Goal: Transaction & Acquisition: Book appointment/travel/reservation

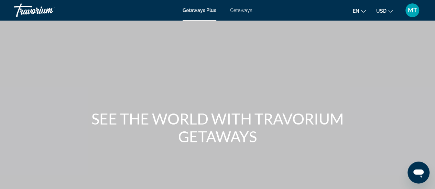
click at [244, 8] on span "Getaways" at bounding box center [241, 11] width 22 height 6
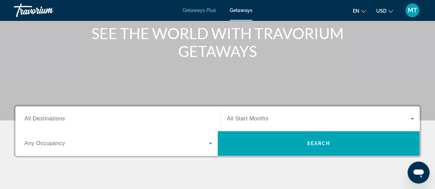
scroll to position [89, 0]
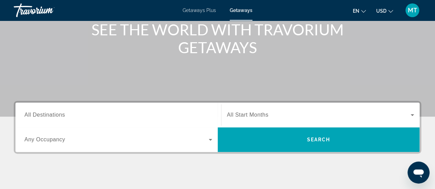
click at [58, 110] on div "Search widget" at bounding box center [118, 116] width 188 height 20
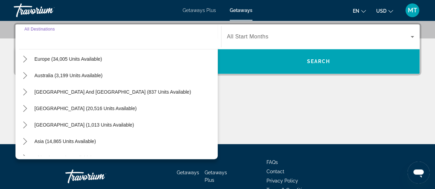
scroll to position [86, 0]
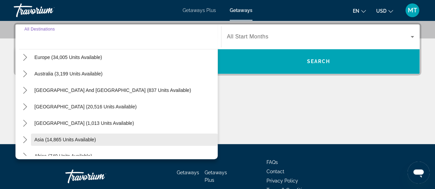
click at [83, 136] on span "Select destination: Asia (14,865 units available)" at bounding box center [124, 140] width 187 height 17
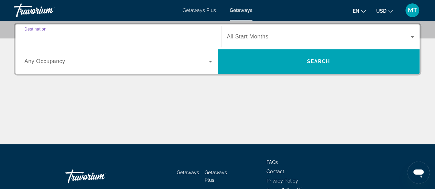
type input "**********"
click at [270, 35] on span "Search widget" at bounding box center [319, 37] width 184 height 8
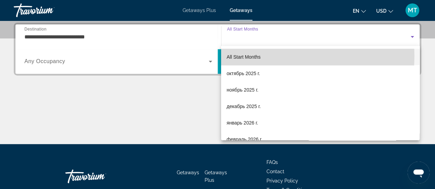
click at [243, 56] on span "All Start Months" at bounding box center [244, 57] width 34 height 6
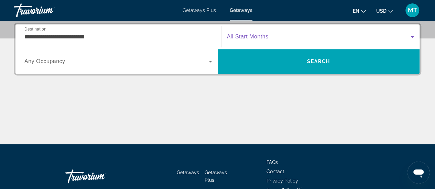
click at [46, 64] on label "Occupancy Any Occupancy" at bounding box center [44, 61] width 41 height 6
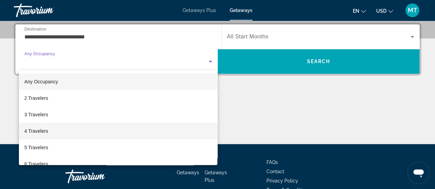
scroll to position [76, 0]
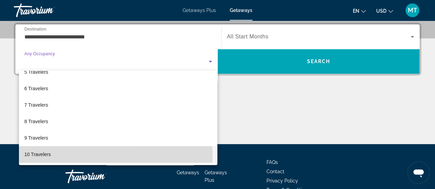
click at [42, 156] on span "10 Travelers" at bounding box center [37, 155] width 26 height 8
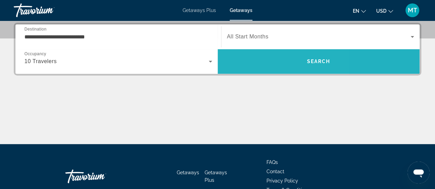
click at [253, 58] on span "Search" at bounding box center [319, 61] width 202 height 17
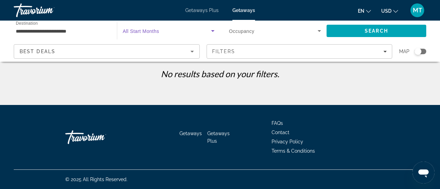
click at [208, 30] on span "Search widget" at bounding box center [167, 31] width 88 height 8
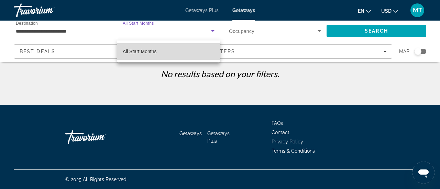
click at [133, 53] on span "All Start Months" at bounding box center [140, 52] width 34 height 6
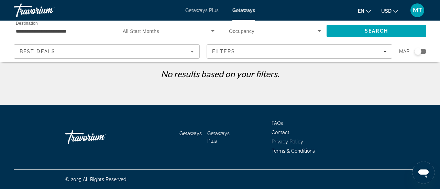
click at [246, 29] on span "Occupancy" at bounding box center [241, 32] width 25 height 6
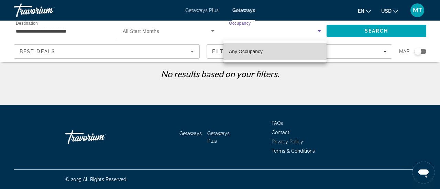
click at [243, 54] on span "Any Occupancy" at bounding box center [246, 51] width 34 height 8
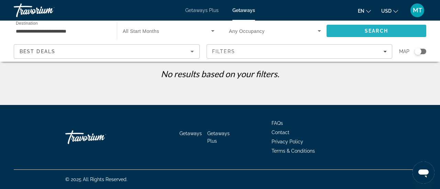
click at [374, 29] on span "Search" at bounding box center [376, 31] width 23 height 6
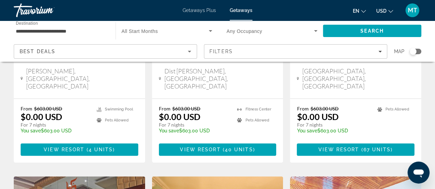
scroll to position [100, 0]
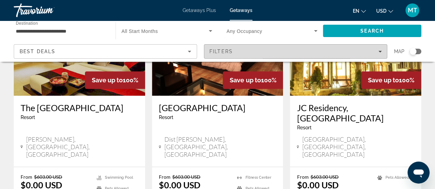
click at [237, 52] on div "Filters" at bounding box center [295, 52] width 172 height 6
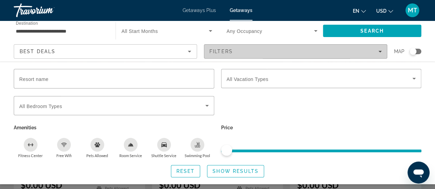
click at [237, 52] on div "Filters" at bounding box center [295, 52] width 172 height 6
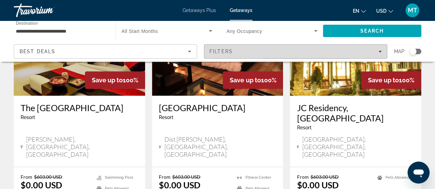
click at [237, 52] on div "Filters" at bounding box center [295, 52] width 172 height 6
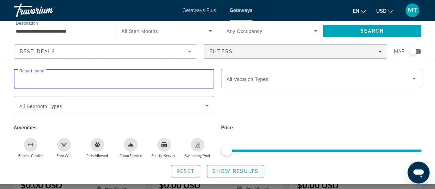
click at [131, 76] on input "Resort name" at bounding box center [113, 79] width 189 height 8
type input "*"
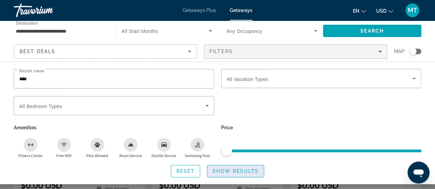
click at [217, 168] on span "Search widget" at bounding box center [235, 171] width 56 height 17
click at [248, 172] on span "Show Results" at bounding box center [235, 172] width 46 height 6
click at [158, 31] on span "Search widget" at bounding box center [164, 31] width 87 height 8
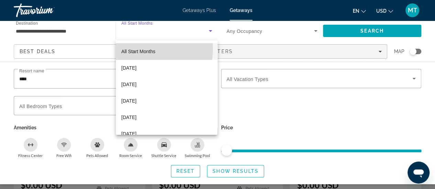
click at [133, 49] on span "All Start Months" at bounding box center [138, 52] width 34 height 6
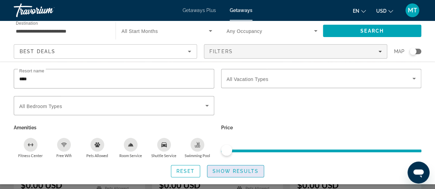
click at [237, 173] on span "Show Results" at bounding box center [235, 172] width 46 height 6
drag, startPoint x: 237, startPoint y: 173, endPoint x: 233, endPoint y: 173, distance: 4.5
click at [233, 173] on span "Show Results" at bounding box center [235, 172] width 46 height 6
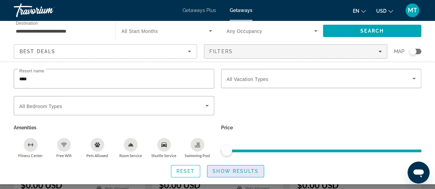
click at [233, 173] on span "Show Results" at bounding box center [235, 172] width 46 height 6
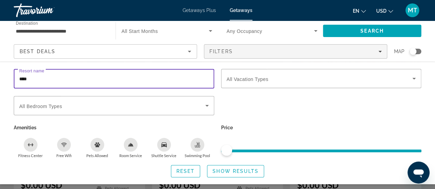
click at [57, 78] on input "****" at bounding box center [113, 79] width 189 height 8
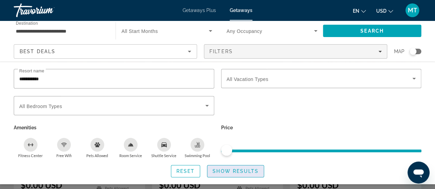
click at [221, 172] on span "Show Results" at bounding box center [235, 172] width 46 height 6
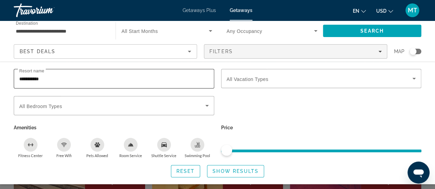
click at [71, 79] on input "**********" at bounding box center [113, 79] width 189 height 8
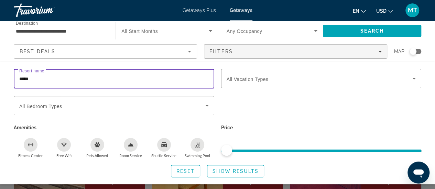
type input "****"
